Goal: Transaction & Acquisition: Purchase product/service

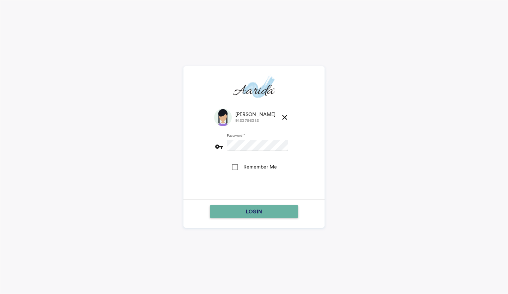
click at [238, 210] on div "LOGIN" at bounding box center [254, 211] width 83 height 13
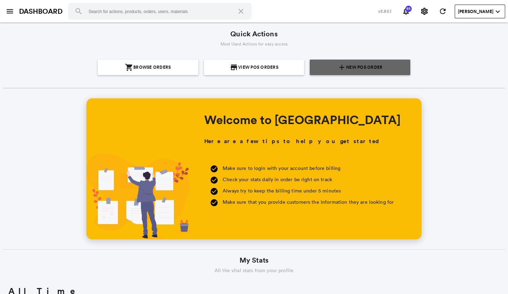
click at [310, 70] on link "add New POS Order" at bounding box center [360, 68] width 101 height 16
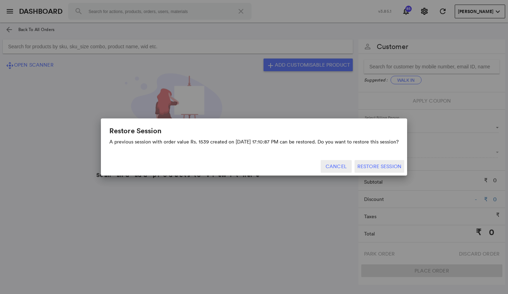
click at [344, 165] on button "Cancel" at bounding box center [336, 166] width 31 height 13
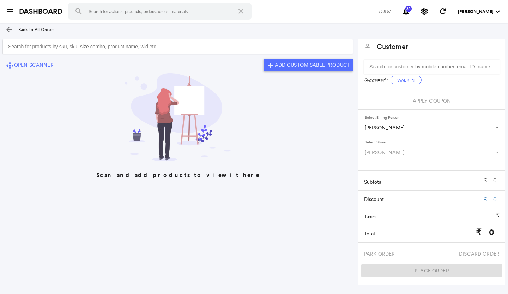
click at [263, 45] on input "Search for products by sku, sku_size combo, product name, wid etc." at bounding box center [178, 47] width 350 height 14
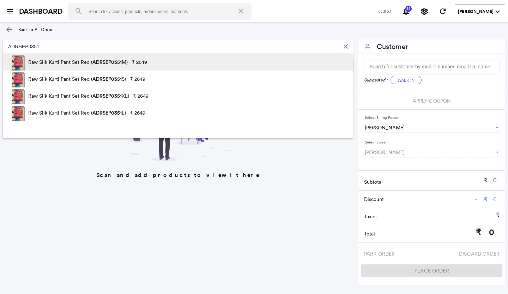
type input "ADRSEP0351"
click at [221, 65] on div "Raw Silk Kurti Pant Set Red ( ADRSEP0351 M) - ₹ 2649" at bounding box center [178, 64] width 340 height 21
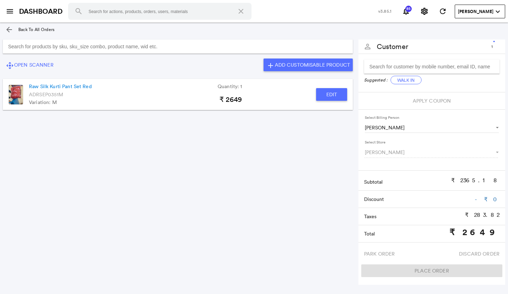
click at [341, 95] on button "Edit" at bounding box center [331, 94] width 31 height 13
type input "Raw Silk Kurti Pant Set Red"
type input "1"
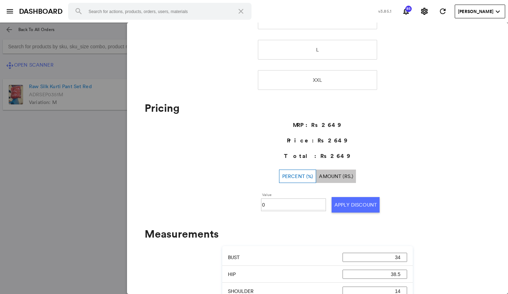
scroll to position [212, 0]
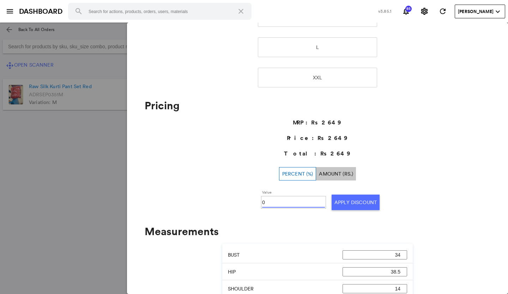
click at [295, 200] on input "0" at bounding box center [293, 202] width 63 height 11
type input "030"
click at [345, 201] on button "Apply Discount" at bounding box center [356, 203] width 48 height 16
click at [56, 144] on md-backdrop at bounding box center [254, 159] width 508 height 272
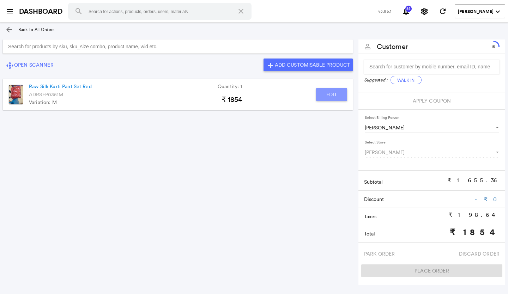
click at [335, 96] on button "Edit" at bounding box center [331, 94] width 31 height 13
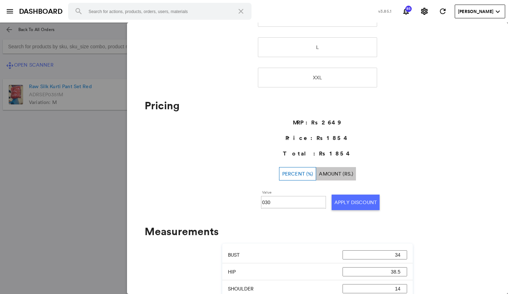
scroll to position [247, 0]
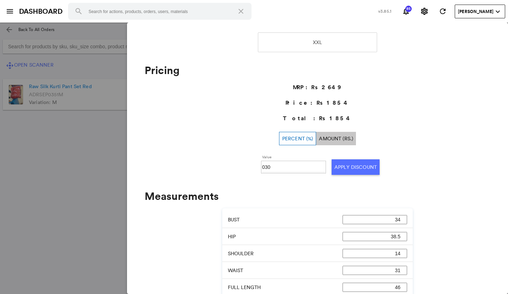
click at [70, 181] on md-backdrop at bounding box center [254, 159] width 508 height 272
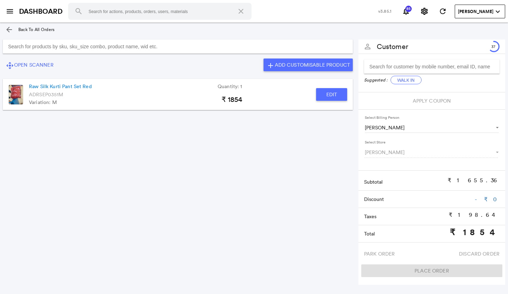
click at [115, 49] on input "Search for products by sku, sku_size combo, product name, wid etc." at bounding box center [178, 47] width 350 height 14
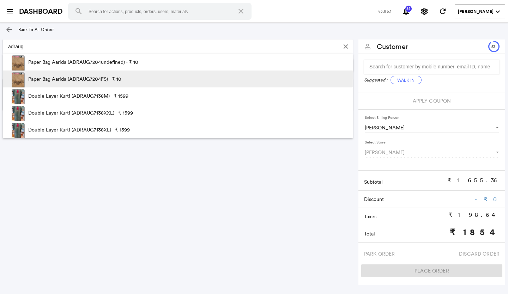
type input "adraug"
click at [78, 75] on p "Paper Bag Aarida (ADRAUG7204FS) - ₹ 10" at bounding box center [74, 79] width 93 height 17
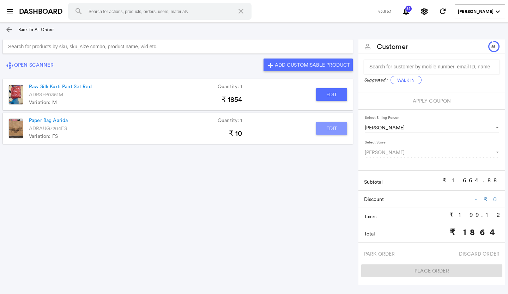
click at [328, 129] on button "Edit" at bounding box center [331, 128] width 31 height 13
type input "Paper Bag Aarida"
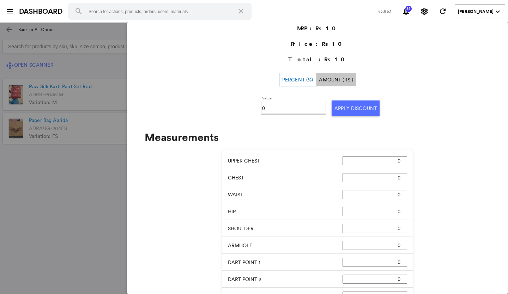
scroll to position [207, 0]
click at [272, 105] on input "0" at bounding box center [293, 109] width 63 height 11
click at [347, 106] on button "Apply Discount" at bounding box center [356, 109] width 48 height 16
click at [282, 112] on input "030" at bounding box center [293, 109] width 63 height 11
type input "0100"
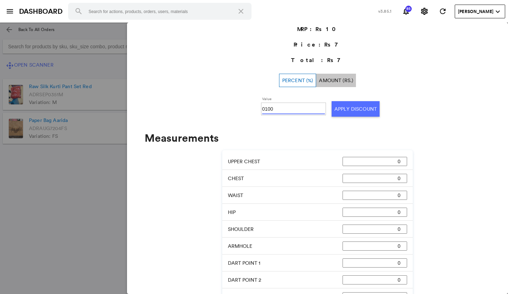
click at [342, 107] on button "Apply Discount" at bounding box center [356, 109] width 48 height 16
click at [76, 177] on md-backdrop at bounding box center [254, 159] width 508 height 272
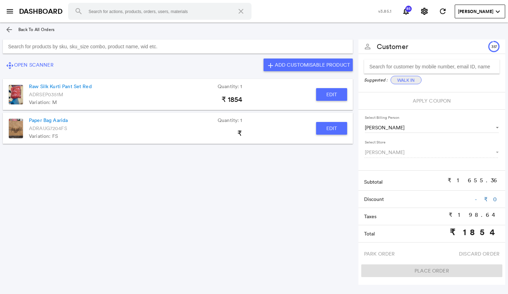
click at [414, 79] on button "Walk In" at bounding box center [406, 80] width 31 height 8
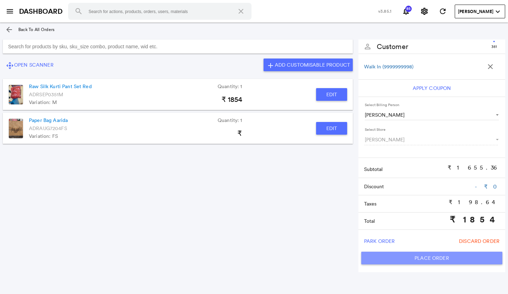
click at [393, 261] on button "Place Order" at bounding box center [432, 258] width 141 height 13
type input "1854"
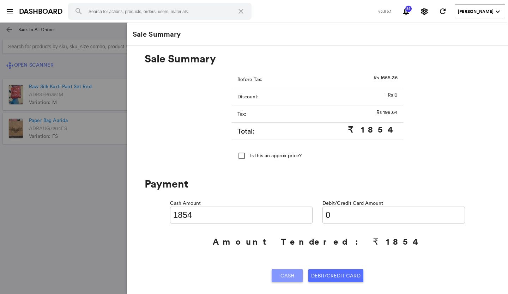
click at [281, 275] on span "Cash" at bounding box center [288, 276] width 14 height 13
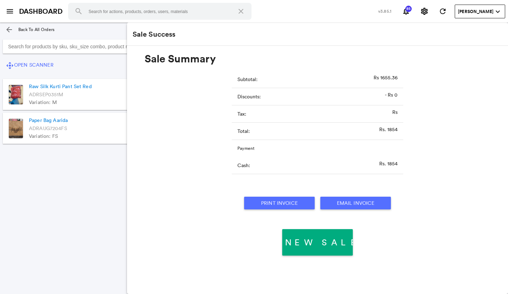
click at [295, 204] on button "Print Invoice" at bounding box center [279, 203] width 71 height 13
click at [72, 219] on section "control_camera Open Scanner add Add Customisable Product Raw Silk Kurti Pant Se…" at bounding box center [178, 153] width 356 height 233
